Goal: Task Accomplishment & Management: Complete application form

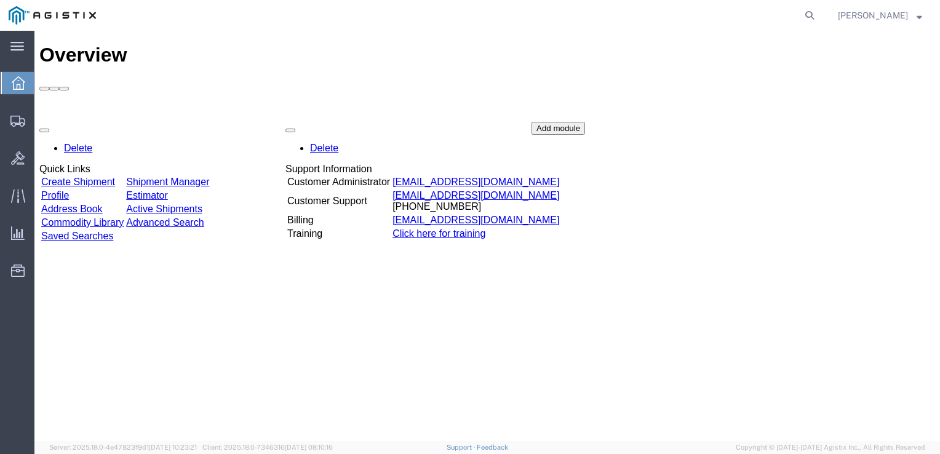
click at [353, 287] on div "Overview Delete Quick Links Create Shipment Shipment Manager Profile Estimator …" at bounding box center [487, 249] width 896 height 410
click at [107, 177] on link "Create Shipment" at bounding box center [78, 182] width 74 height 10
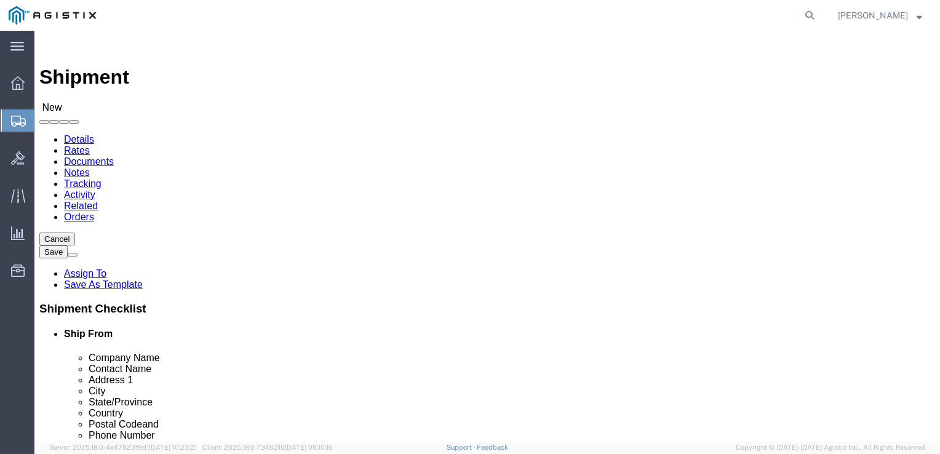
select select
click div
click div "Shipment Information Package Information Special Services Loading Routing"
click input "text"
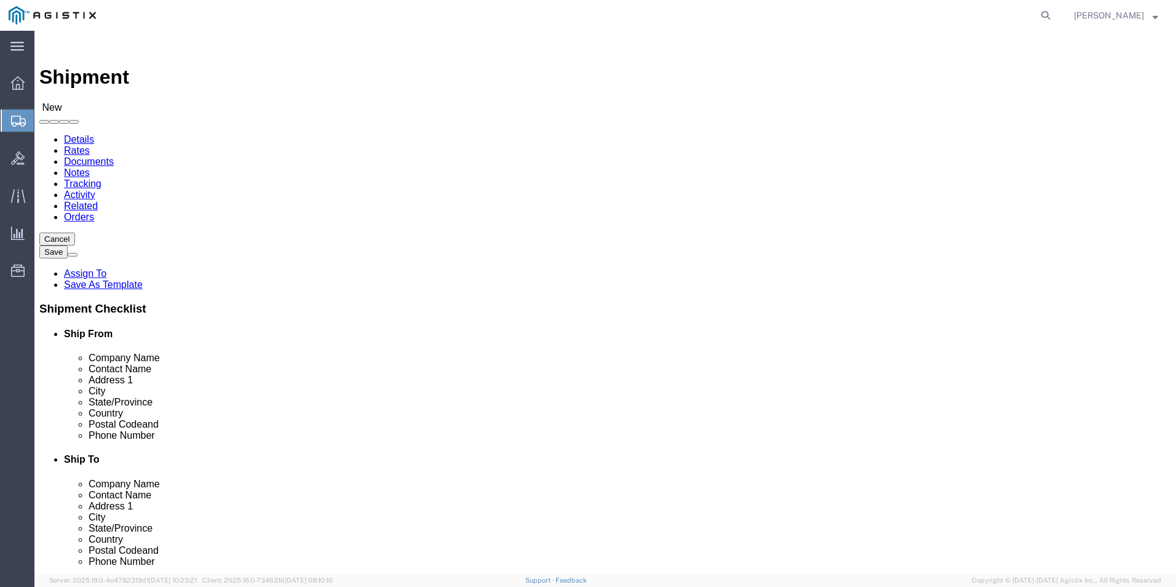
click div "Location My Profile Location Master Location [GEOGRAPHIC_DATA] TM [GEOGRAPHIC_D…"
type input "T"
click input "text"
type input "General Dyanmics Information Technology"
click input "text"
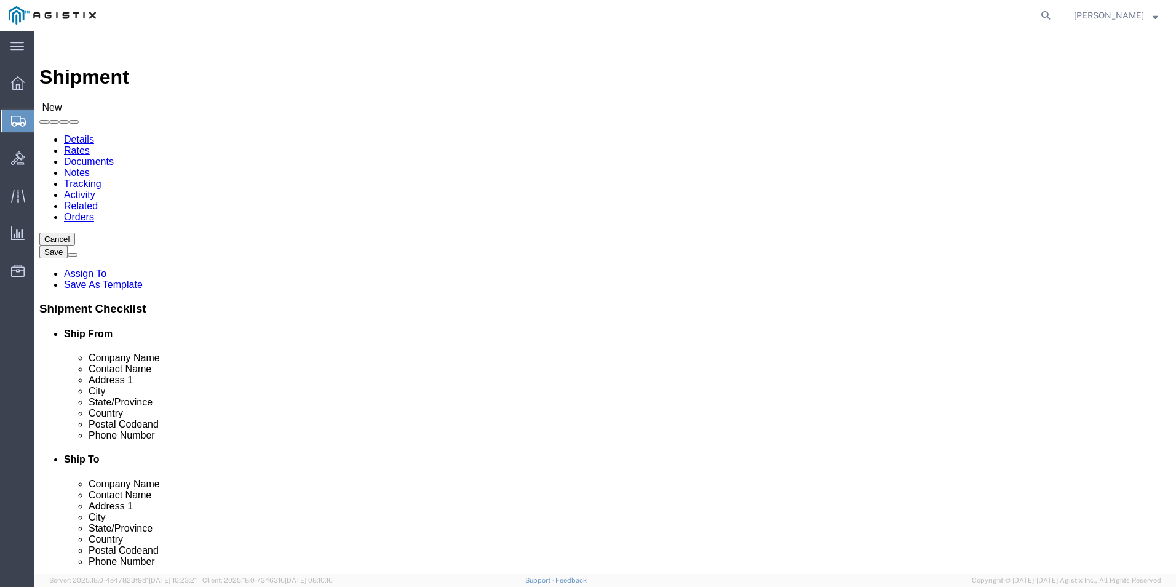
click input "text"
drag, startPoint x: 242, startPoint y: 256, endPoint x: 56, endPoint y: 254, distance: 186.5
click div "Contact Name [PERSON_NAME]"
paste input "[PERSON_NAME]"
type input "[PERSON_NAME]"
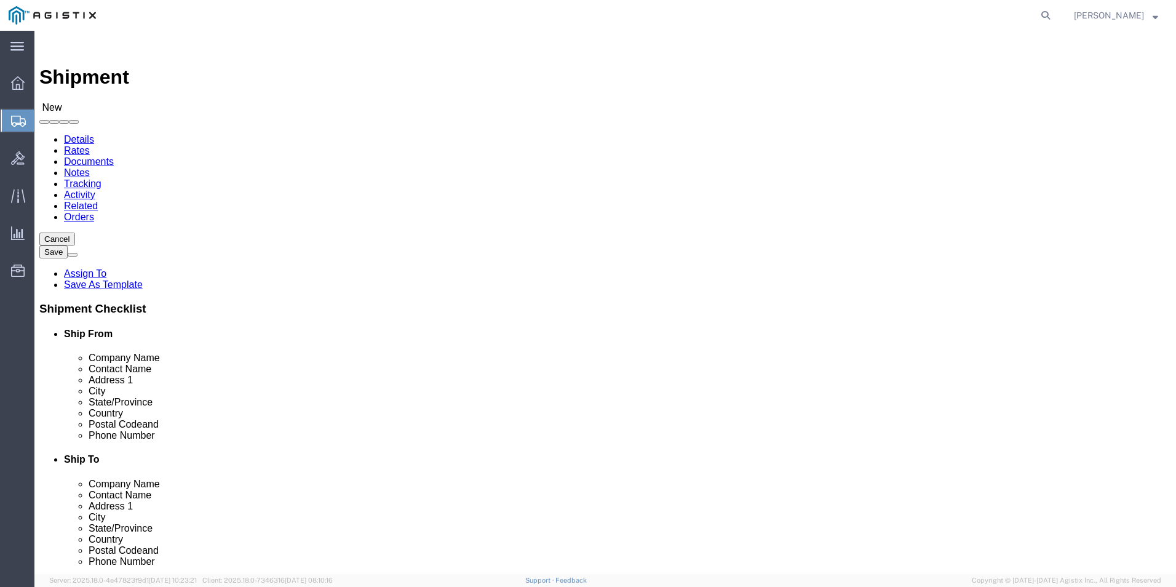
click input "text"
type input "[GEOGRAPHIC_DATA]"
select select
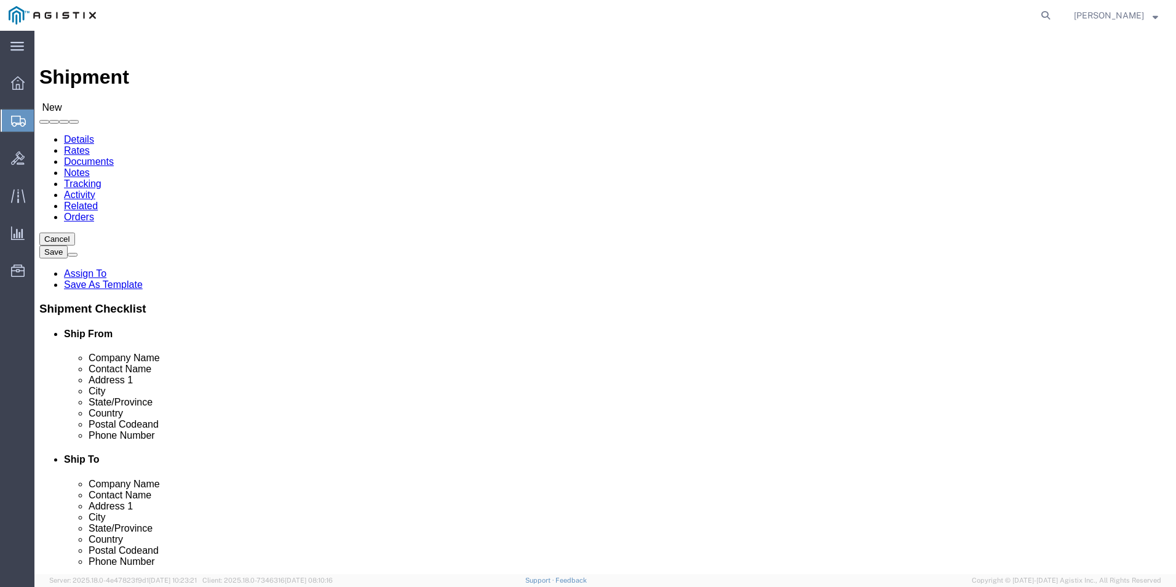
select select "TH"
select select
select select "40"
click input "[GEOGRAPHIC_DATA]"
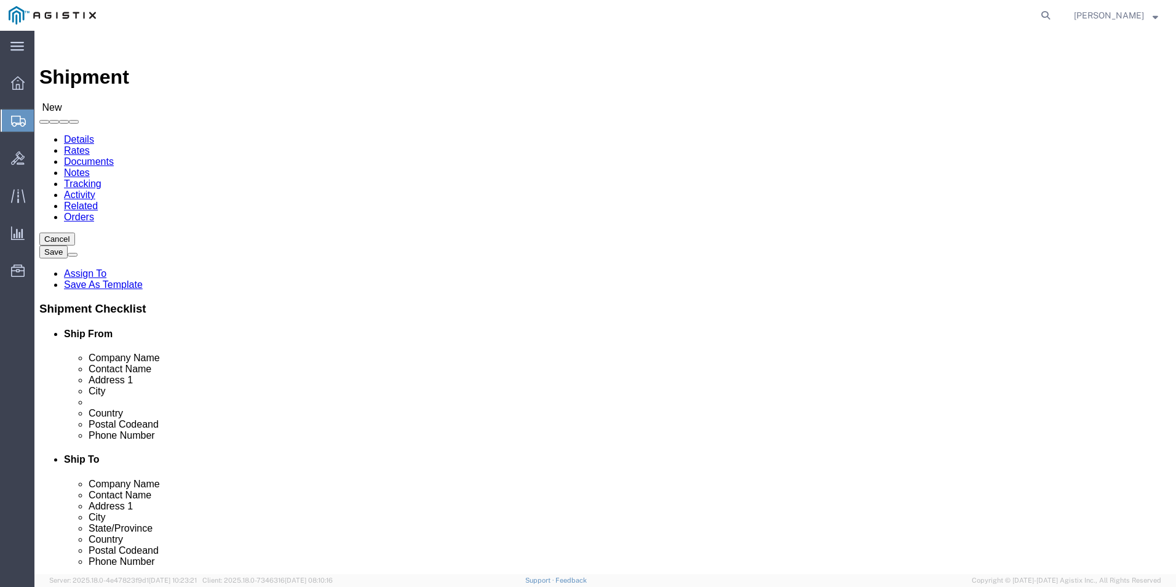
click input "text"
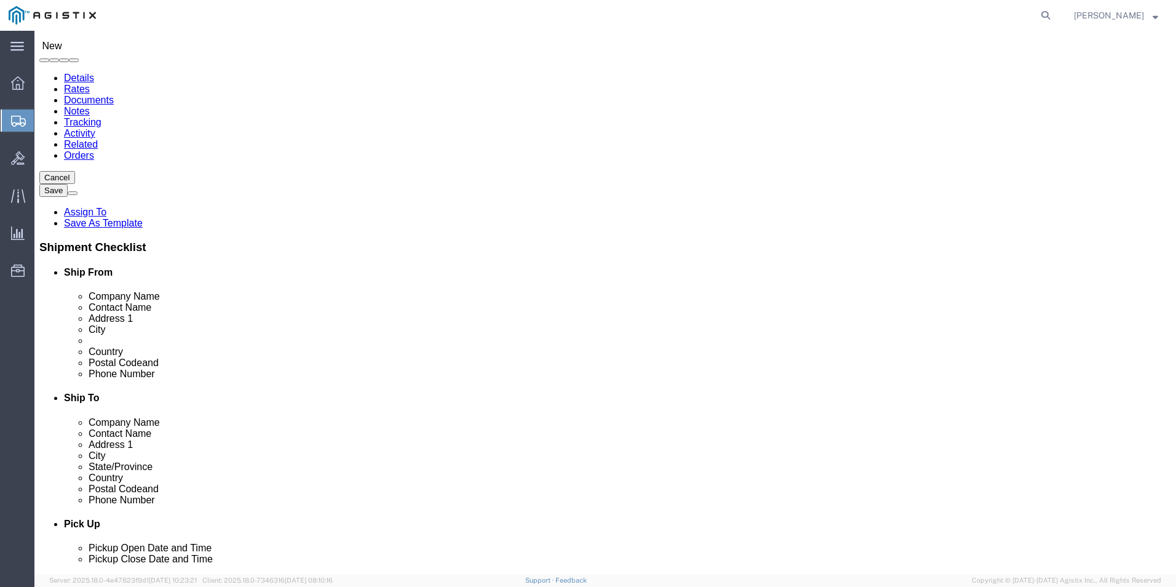
scroll to position [0, 0]
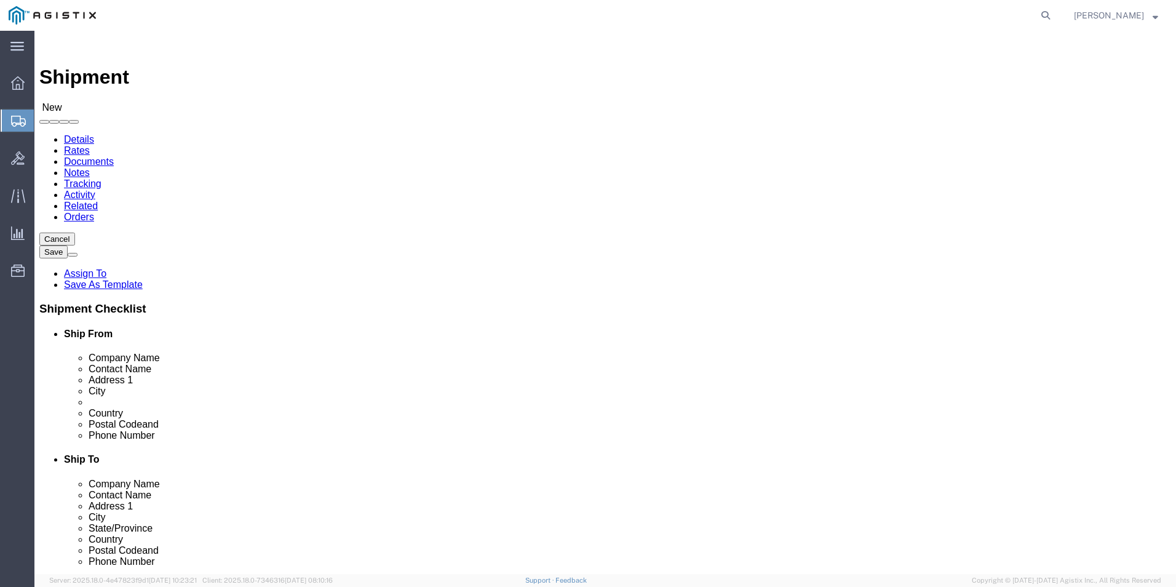
type input "u"
type input "Defense Logsitics Agency"
click input "text"
paste input "Defense Logistics Agency"
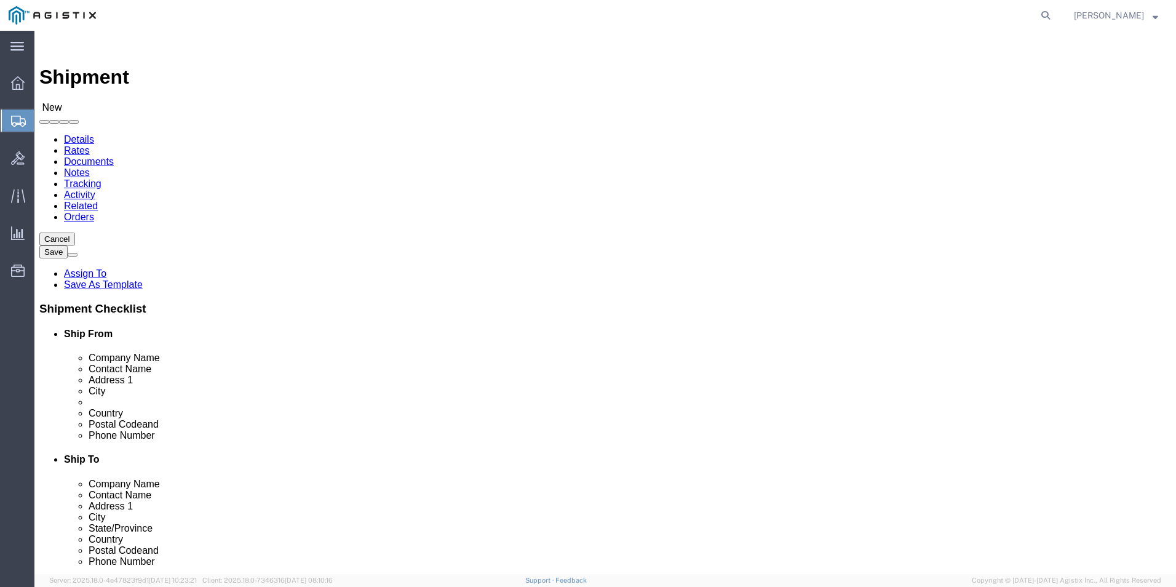
type input "Defense Logistics Agency"
click input "text"
paste input "Defense Logistics Agency"
type input "Defense Logistics Agency Depot"
click input "text"
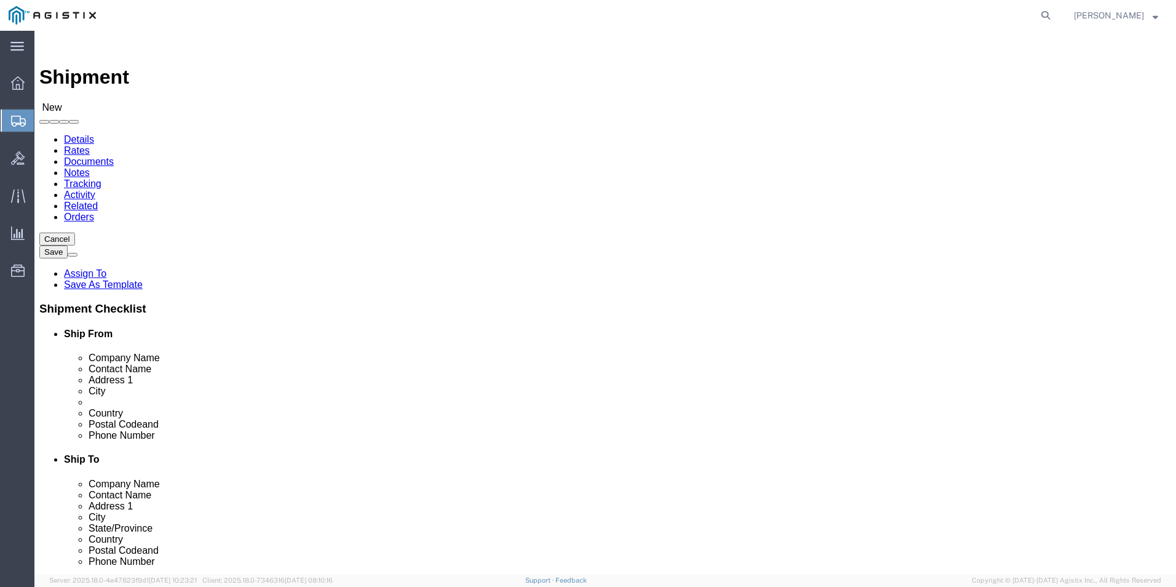
paste input "JBPHH Bldg. 490, Corner of [GEOGRAPHIC_DATA]"
type input "JBPHH Bldg. 490, Corner of [GEOGRAPHIC_DATA]"
select select
click input "text"
type input "Joint Base [GEOGRAPHIC_DATA]"
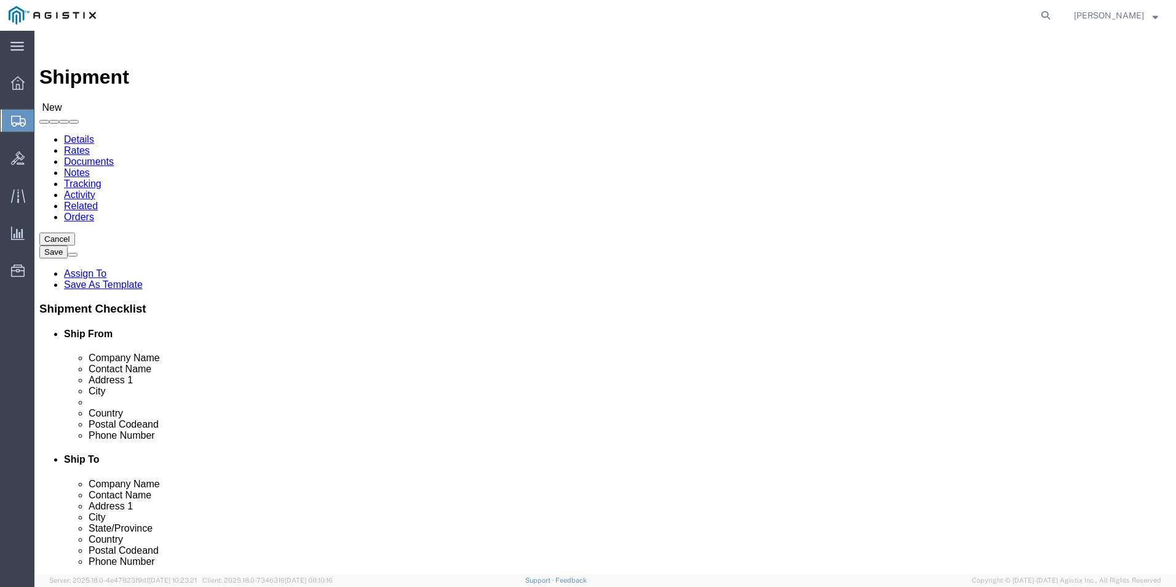
select select
type input "[US_STATE]"
click div "[US_STATE] [US_STATE]"
select select
select select "HI"
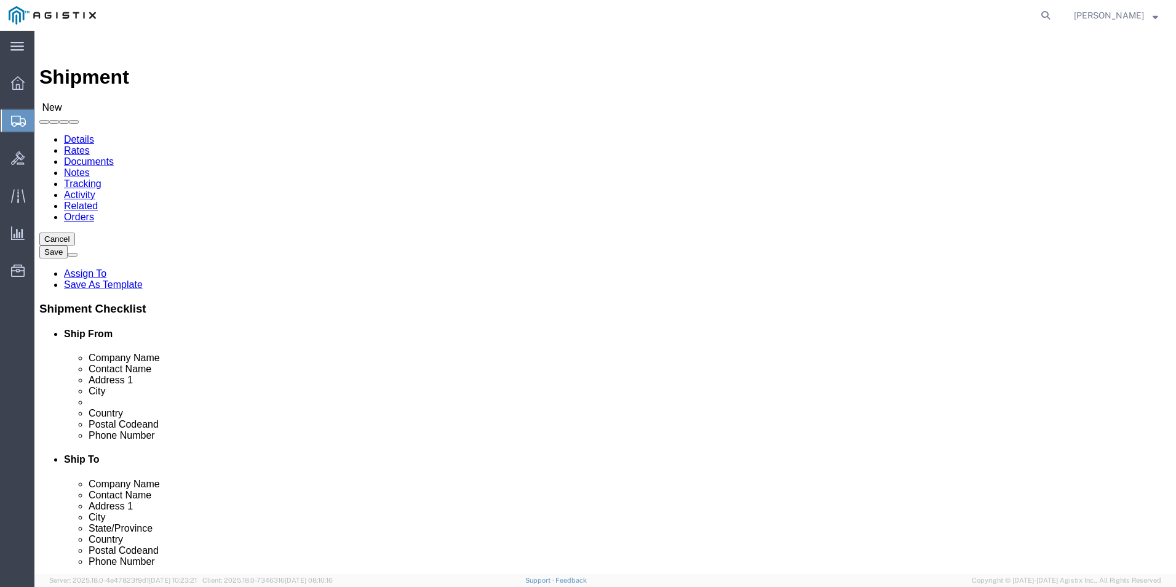
click input "Postal Code"
type input "96860"
select select
click input "text"
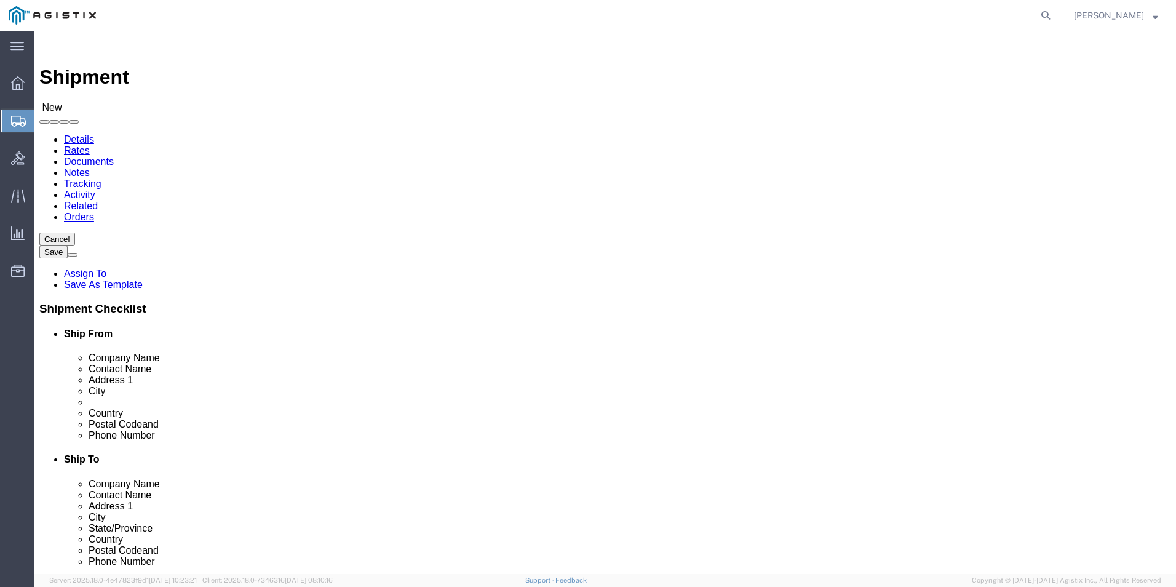
click input "text"
paste input "[PHONE_NUMBER]"
type input "[PHONE_NUMBER]"
click input "text"
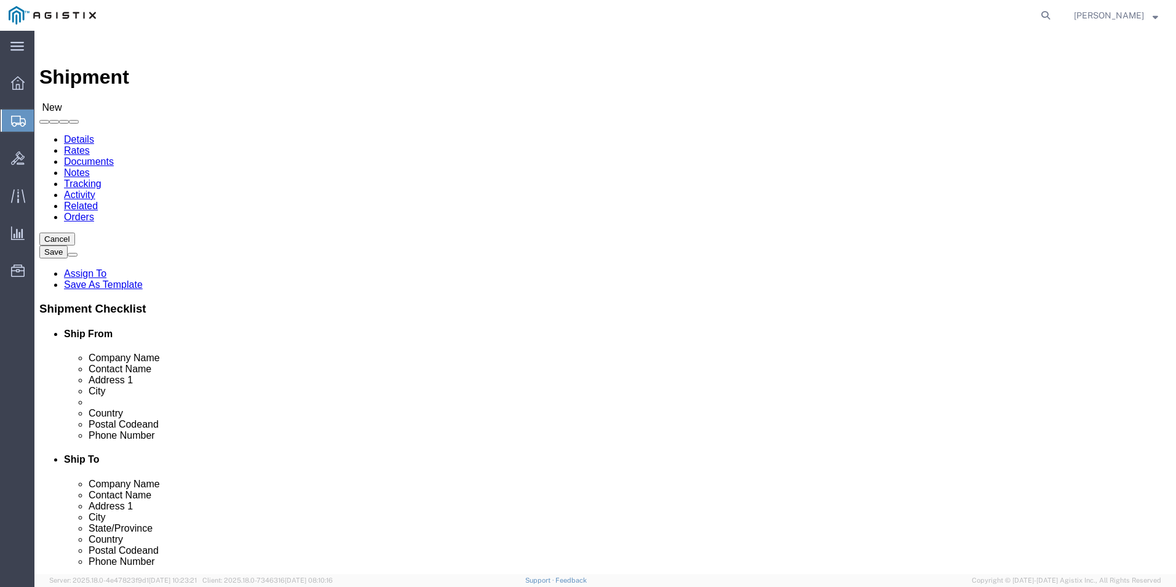
click input "text"
paste input "[EMAIL_ADDRESS][PERSON_NAME][DOMAIN_NAME]"
type input "[EMAIL_ADDRESS][PERSON_NAME][DOMAIN_NAME]"
click div "Location My Profile Location Master Location [GEOGRAPHIC_DATA] TM [GEOGRAPHIC_D…"
click input "checkbox"
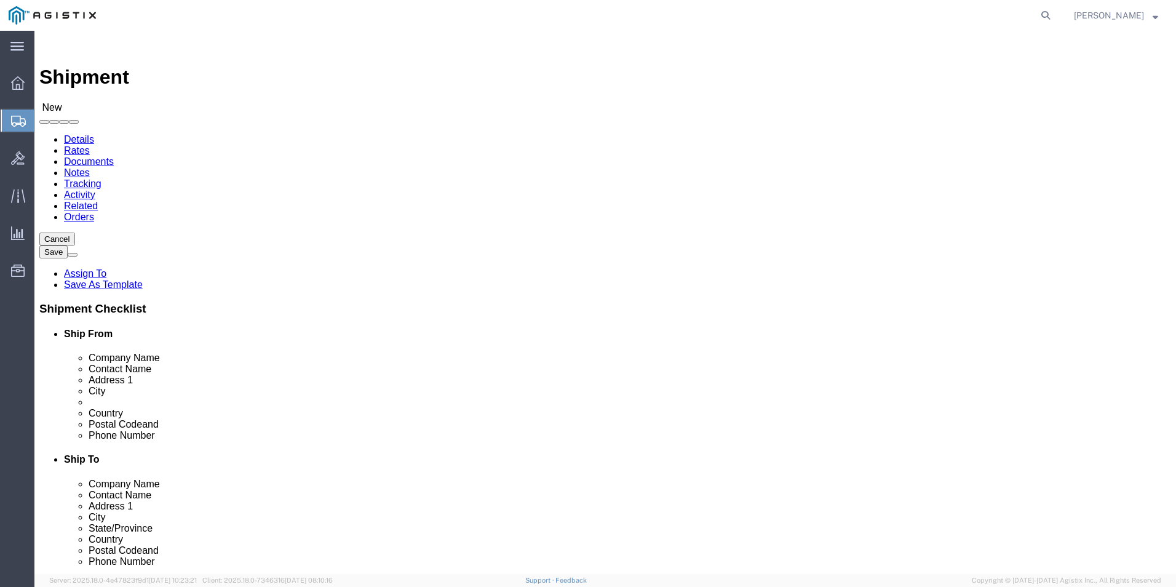
click input "checkbox"
checkbox input "true"
click input "text"
paste input "821048157613"
click input "821048157613"
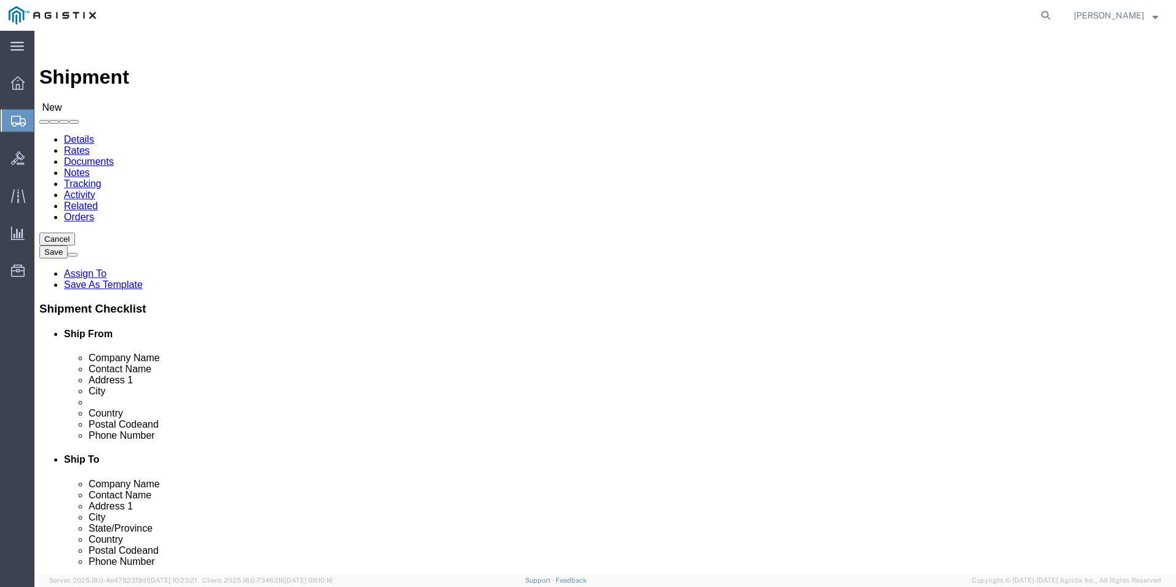
type input "[PHONE_NUMBER]"
click input "text"
click input "[GEOGRAPHIC_DATA]"
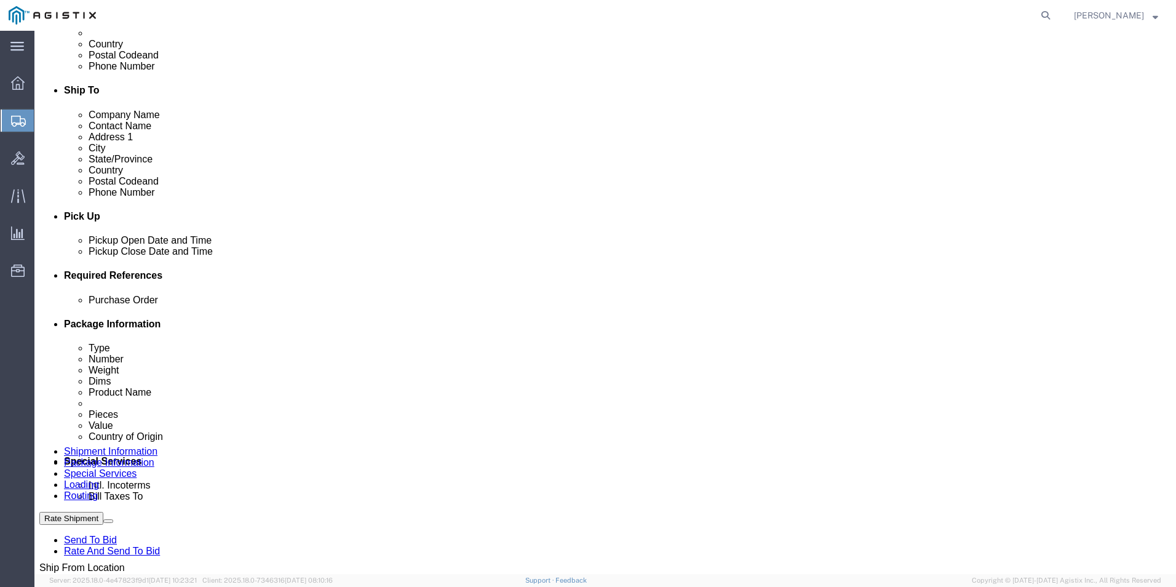
scroll to position [185, 0]
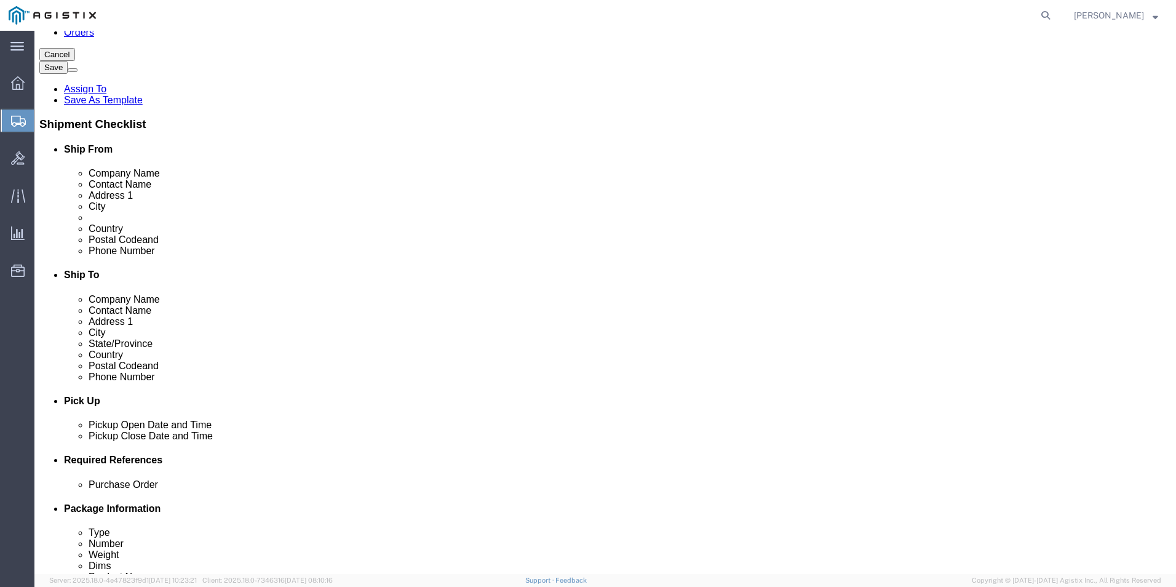
click span
click link "Save As Template"
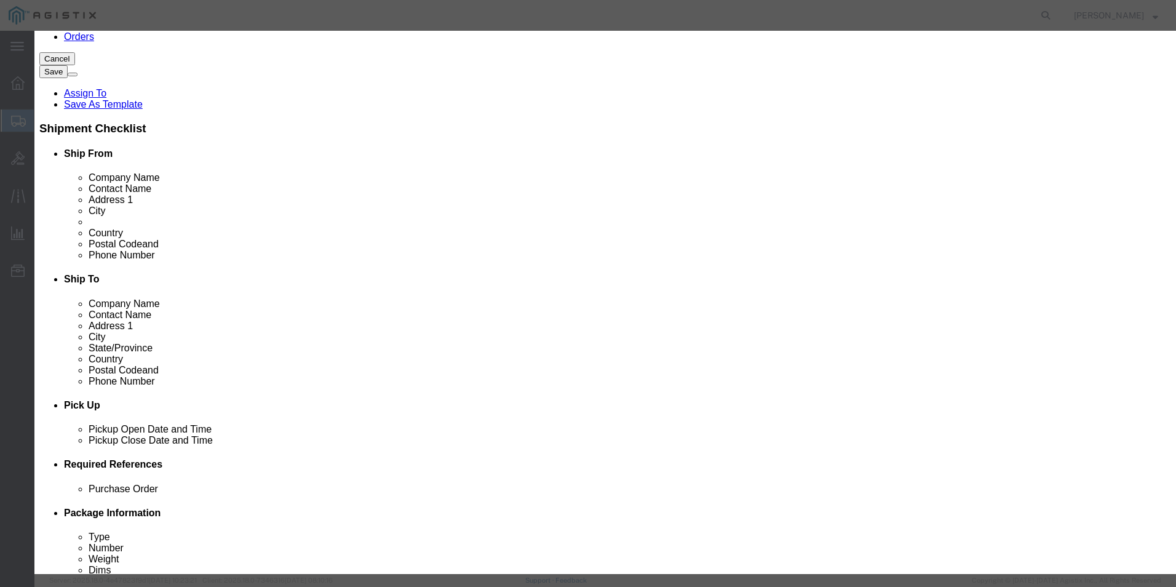
click select "Select [GEOGRAPHIC_DATA] Langley_Disc Official Mail - Moron AB"
click icon "button"
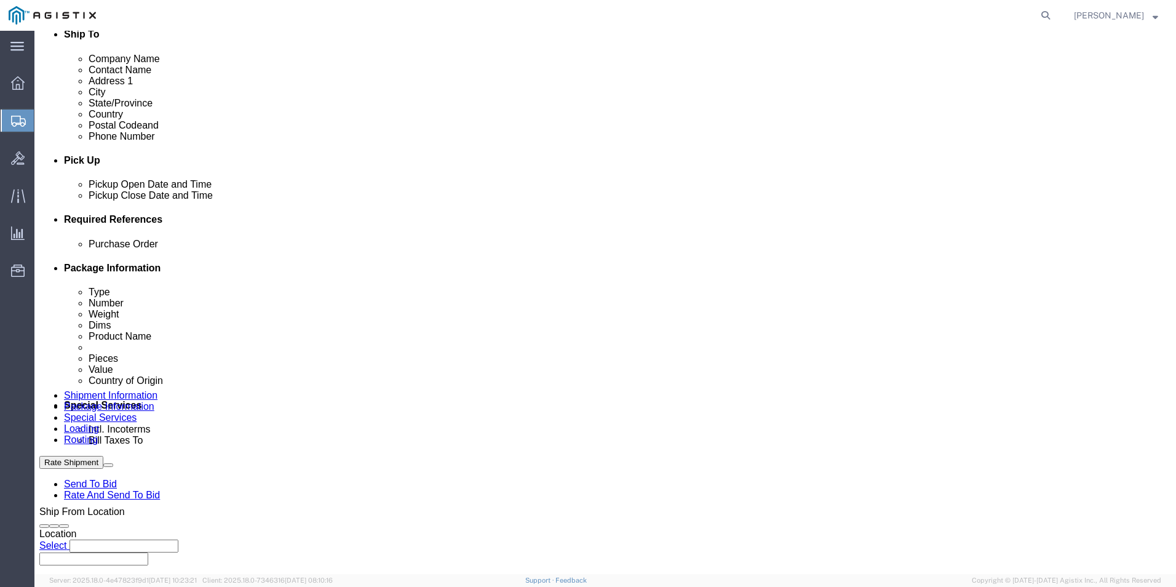
scroll to position [369, 0]
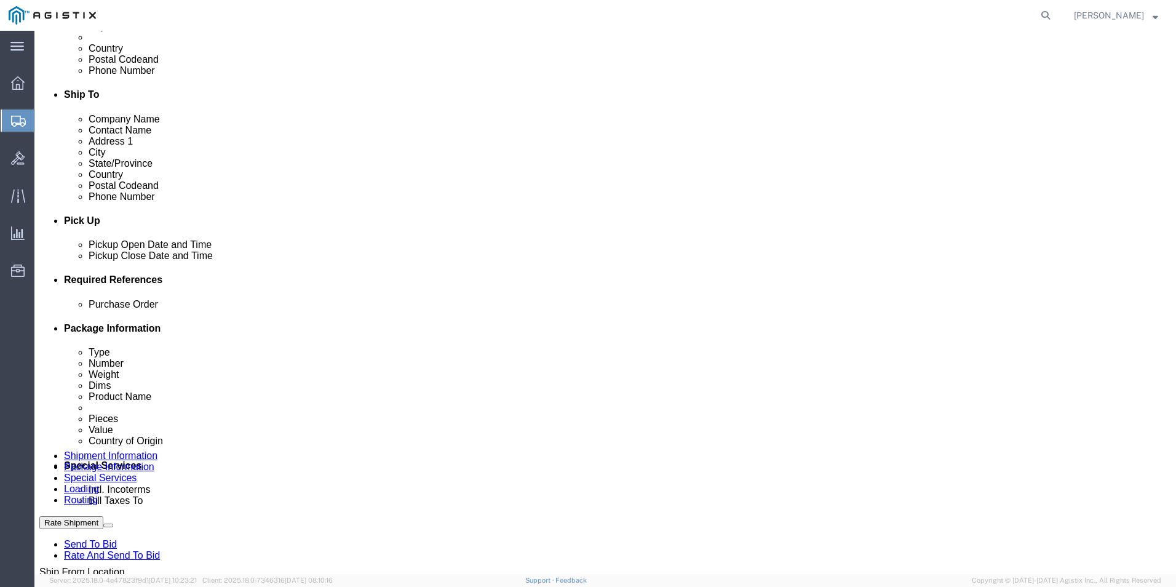
drag, startPoint x: 524, startPoint y: 277, endPoint x: 680, endPoint y: 270, distance: 155.8
click div
drag, startPoint x: 575, startPoint y: 290, endPoint x: 722, endPoint y: 249, distance: 153.3
click div
drag, startPoint x: 565, startPoint y: 304, endPoint x: 713, endPoint y: 277, distance: 150.0
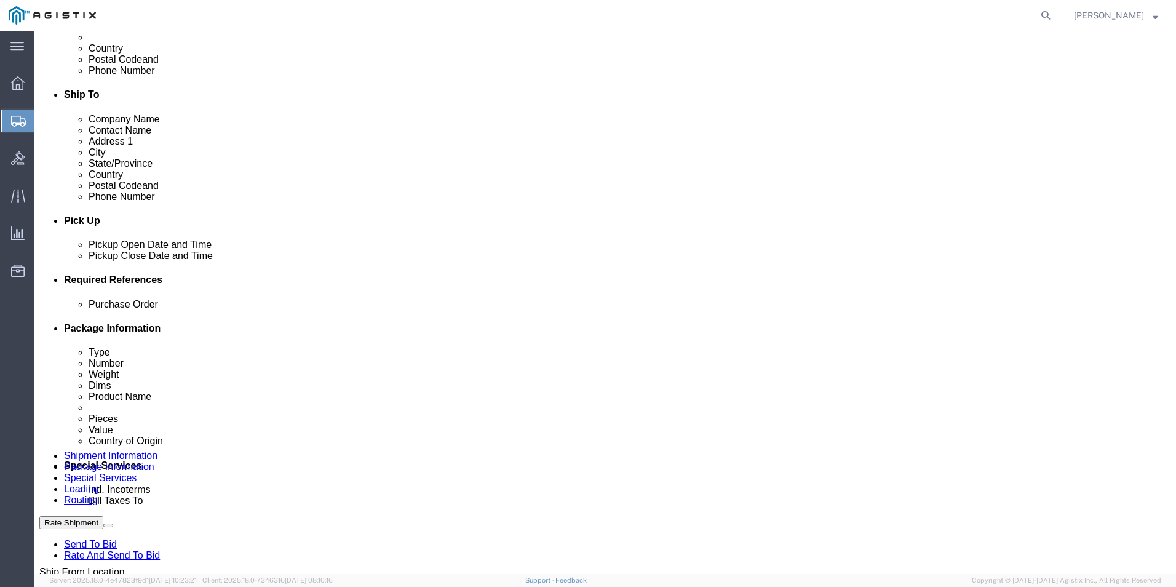
click div
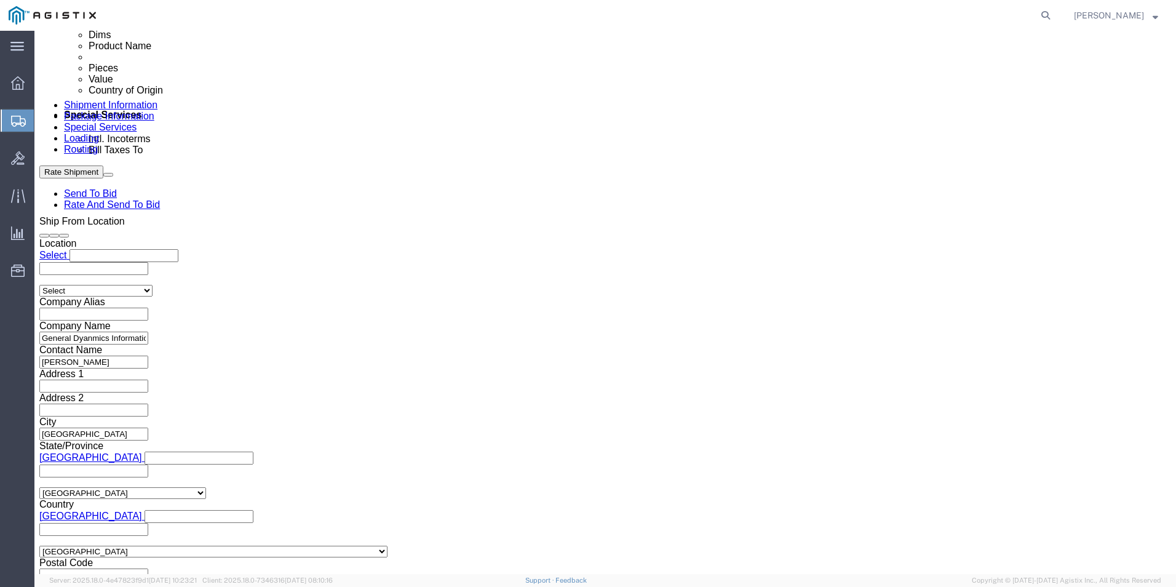
scroll to position [721, 0]
click input "text"
click span "56684001"
drag, startPoint x: 165, startPoint y: 17, endPoint x: 33, endPoint y: 10, distance: 131.9
click h1 "Shipment 56684001"
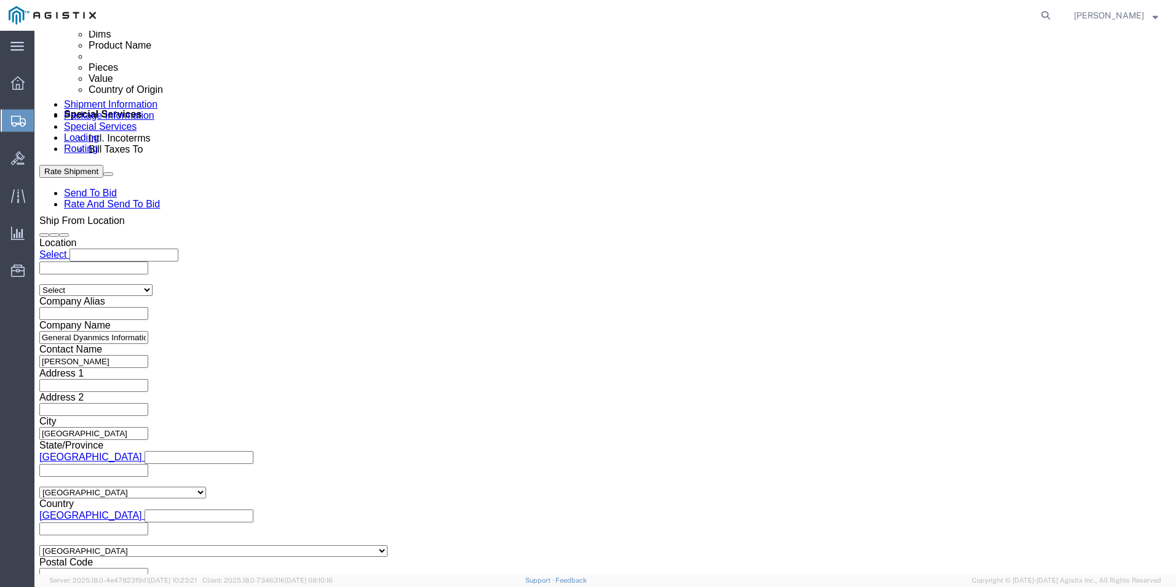
copy h1 "Shipment 56684001"
click div
